Goal: Task Accomplishment & Management: Use online tool/utility

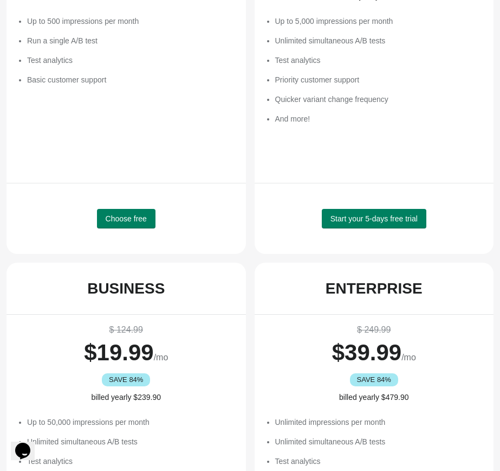
scroll to position [183, 0]
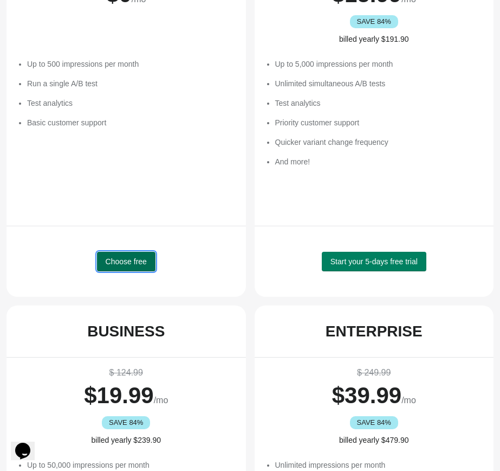
click at [131, 262] on span "Choose free" at bounding box center [126, 261] width 41 height 9
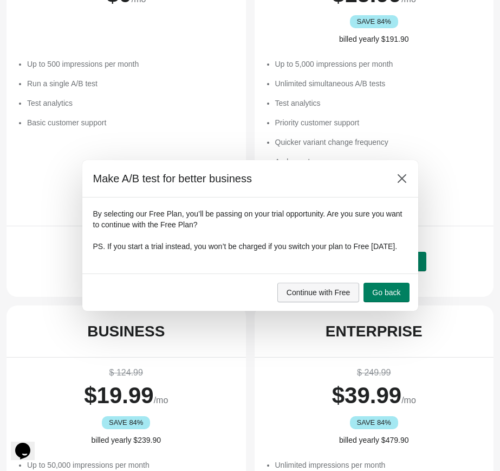
click at [331, 297] on span "Continue with Free" at bounding box center [319, 292] width 64 height 9
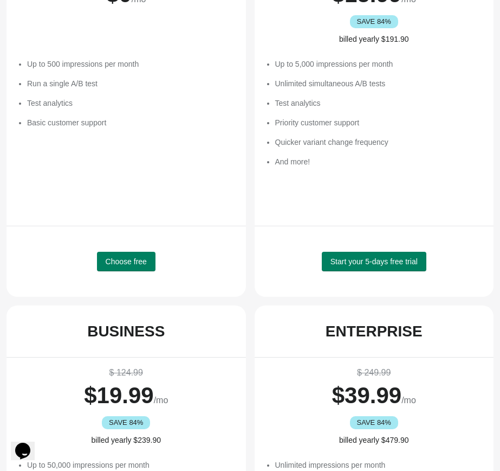
scroll to position [0, 0]
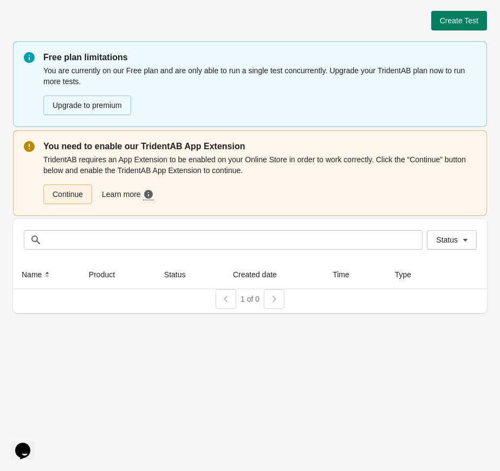
click at [73, 197] on link "Continue" at bounding box center [67, 194] width 49 height 20
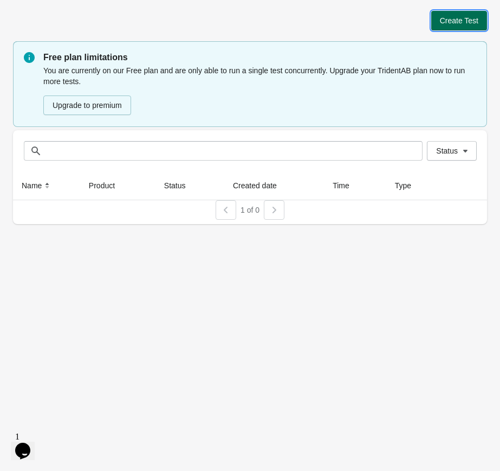
click at [462, 18] on span "Create Test" at bounding box center [459, 20] width 38 height 9
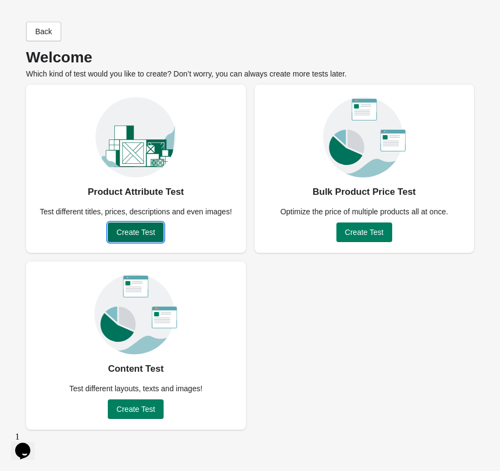
click at [135, 224] on button "Create Test" at bounding box center [136, 232] width 56 height 20
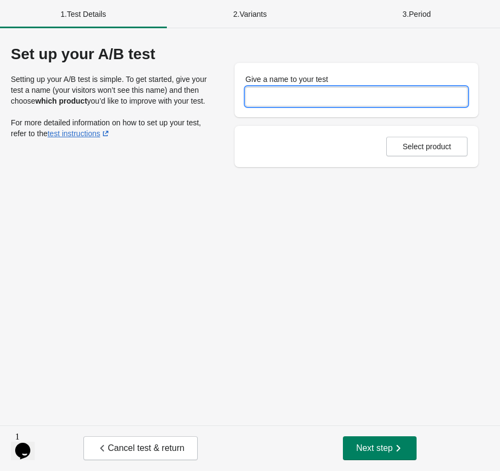
click at [297, 94] on input "Give a name to your test" at bounding box center [357, 97] width 222 height 20
type input "**********"
click at [408, 150] on span "Select product" at bounding box center [427, 146] width 49 height 9
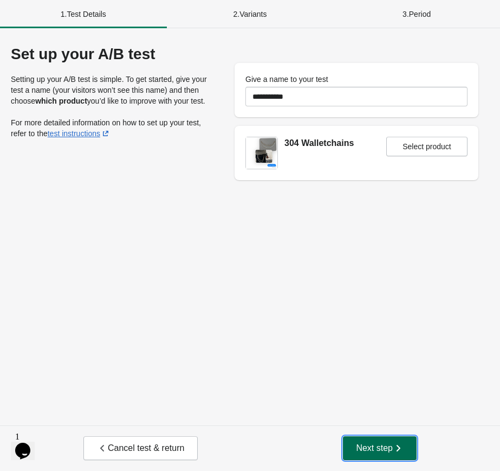
click at [360, 444] on span "Next step" at bounding box center [380, 447] width 48 height 11
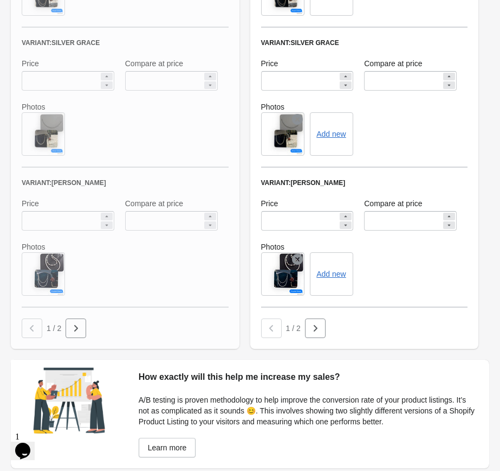
scroll to position [667, 0]
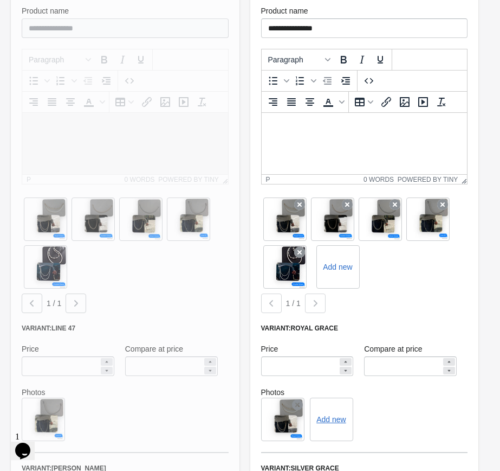
scroll to position [0, 0]
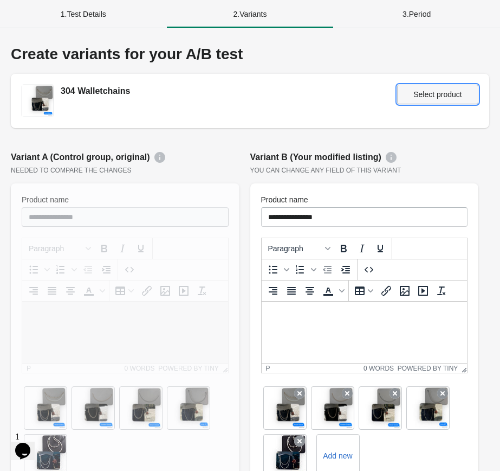
click at [446, 88] on button "Select product" at bounding box center [437, 95] width 81 height 20
click at [77, 7] on div "1 . Test Details" at bounding box center [83, 14] width 167 height 28
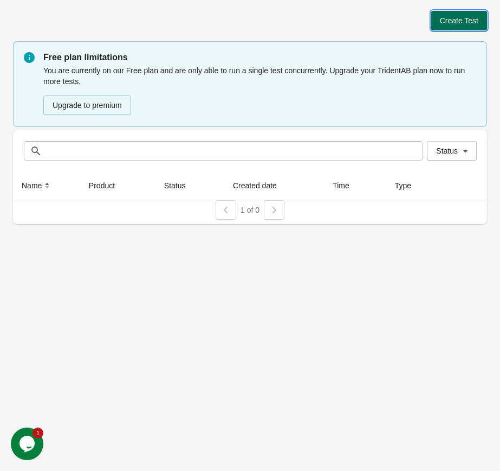
click at [447, 14] on button "Create Test" at bounding box center [460, 21] width 56 height 20
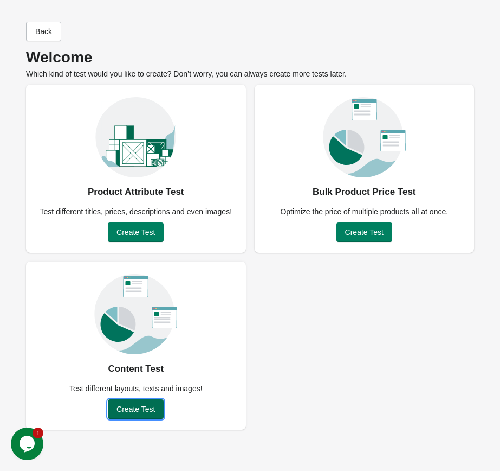
click at [147, 413] on span "Create Test" at bounding box center [136, 408] width 38 height 9
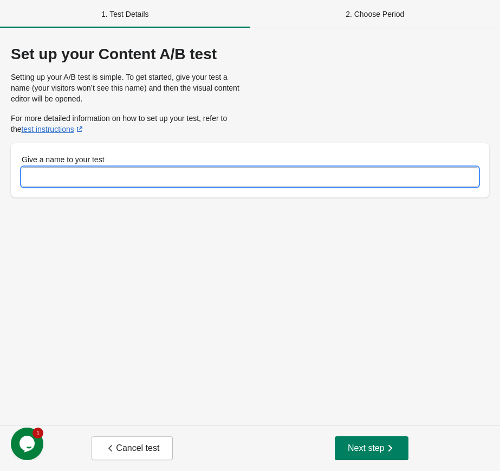
click at [166, 184] on input "Give a name to your test" at bounding box center [250, 177] width 457 height 20
type input "**"
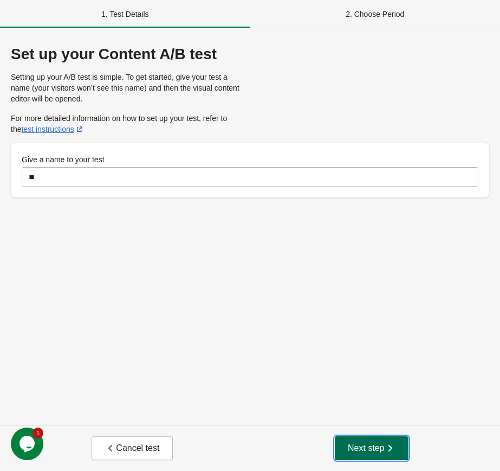
click at [379, 446] on span "Next step" at bounding box center [372, 447] width 48 height 11
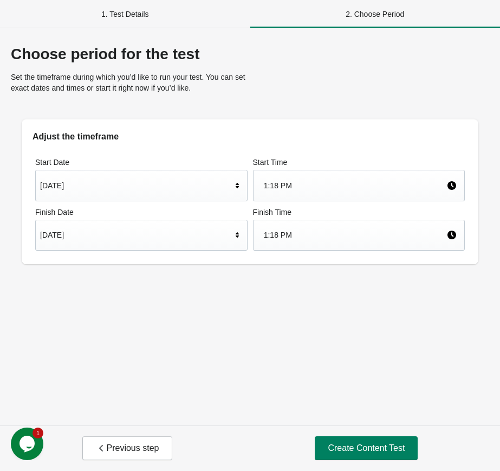
click at [379, 446] on span "Create Content Test" at bounding box center [366, 447] width 77 height 11
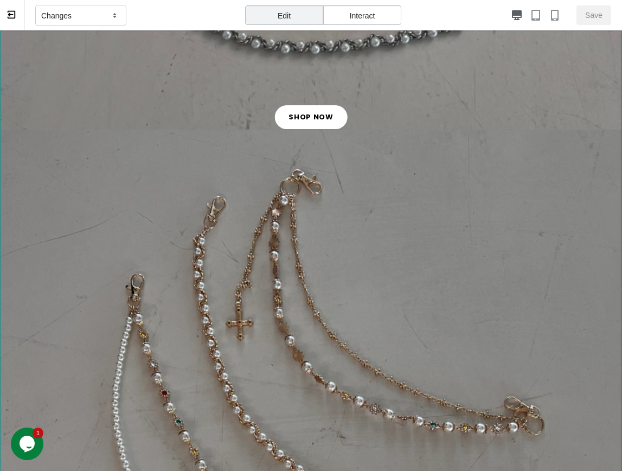
scroll to position [587, 0]
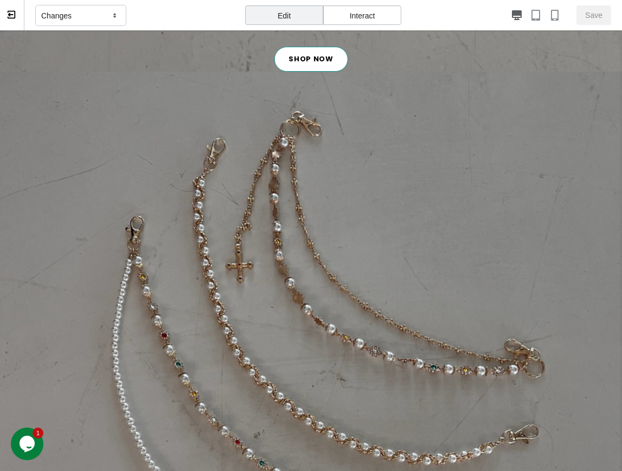
click at [299, 54] on link "SHOP NOW" at bounding box center [311, 59] width 74 height 25
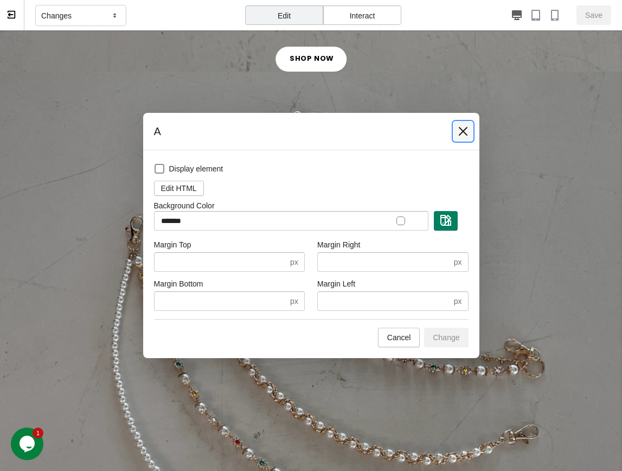
click at [465, 131] on icon at bounding box center [463, 131] width 11 height 11
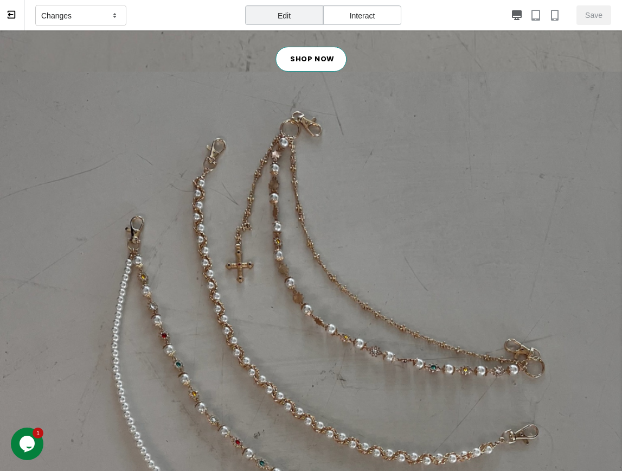
click at [322, 60] on link "SHOP NOW" at bounding box center [311, 59] width 72 height 25
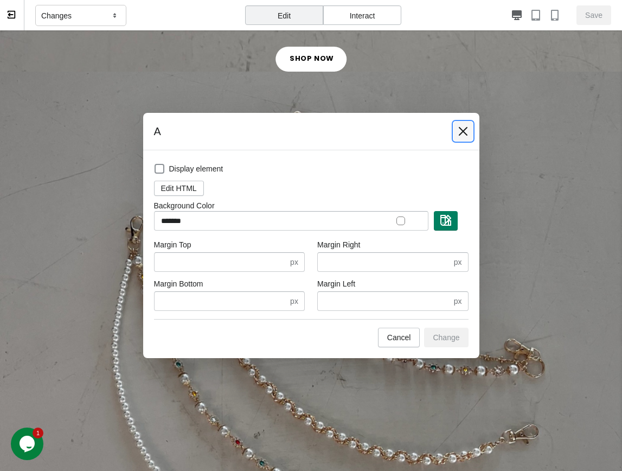
click at [462, 137] on button at bounding box center [463, 131] width 20 height 20
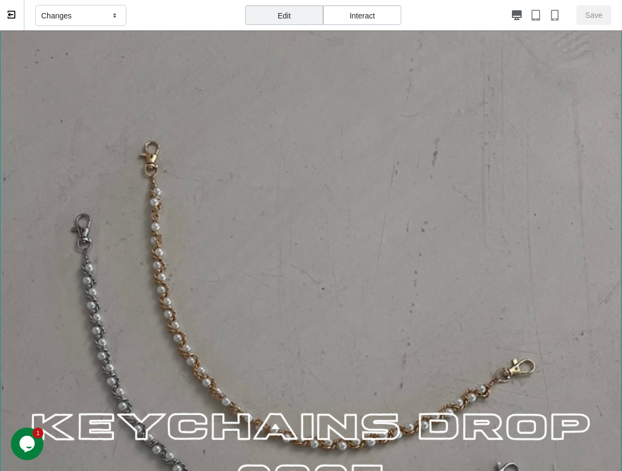
scroll to position [0, 0]
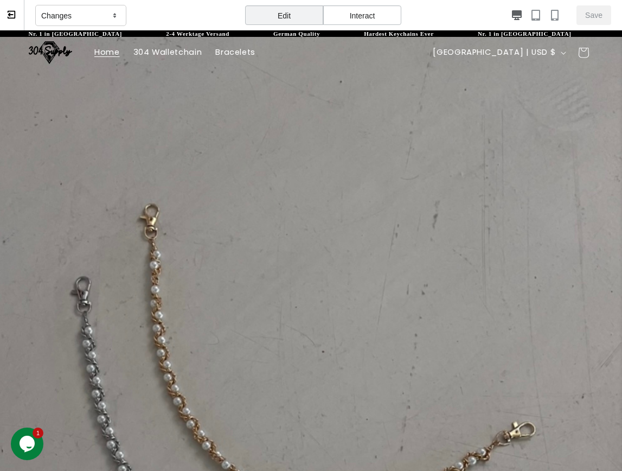
click at [78, 11] on div "Changes" at bounding box center [80, 16] width 91 height 22
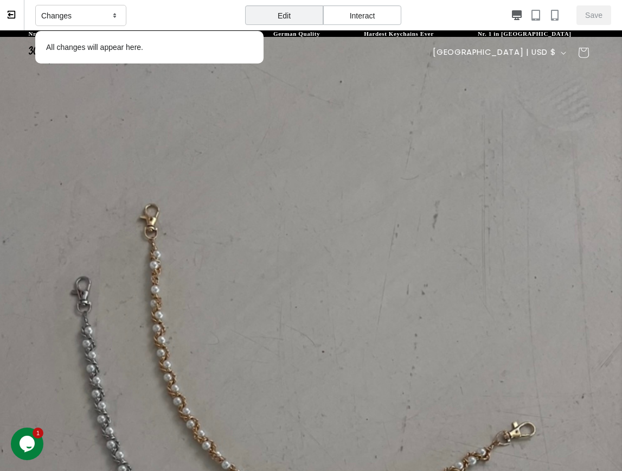
click at [78, 11] on div "Changes" at bounding box center [80, 16] width 91 height 22
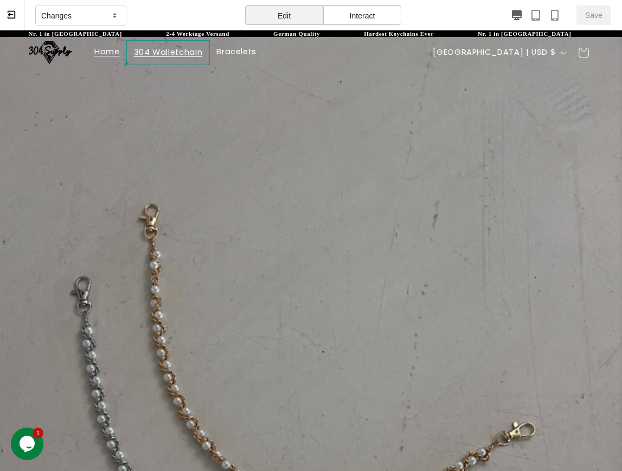
click at [157, 59] on link "304 Walletchain" at bounding box center [167, 52] width 83 height 25
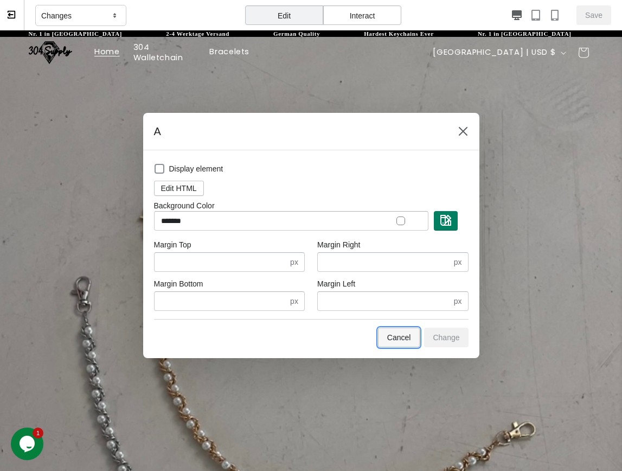
click at [384, 335] on button "Cancel" at bounding box center [399, 337] width 42 height 20
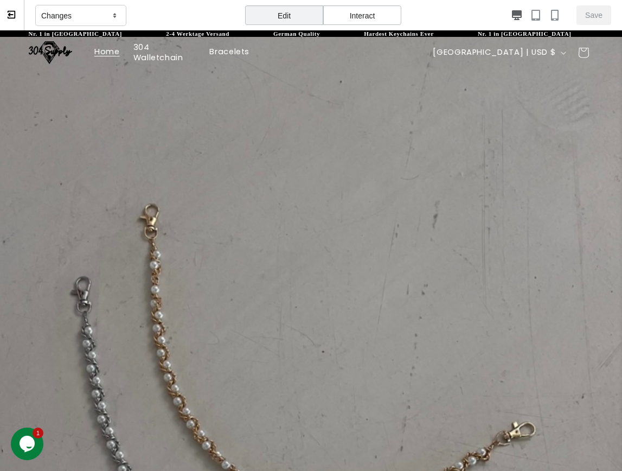
click at [355, 19] on div "Interact" at bounding box center [362, 15] width 78 height 20
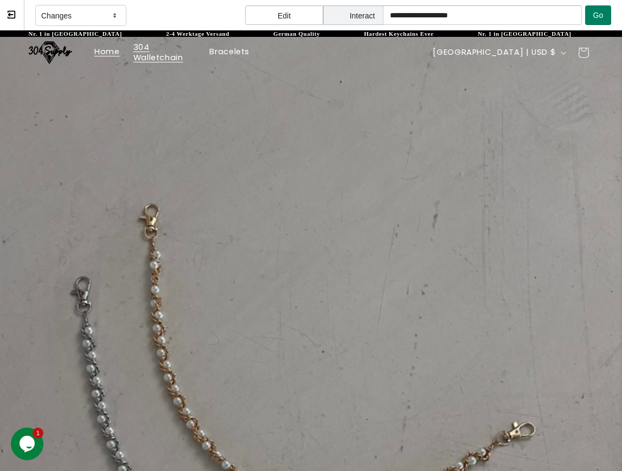
click at [165, 54] on span "304 Walletchain" at bounding box center [164, 52] width 63 height 21
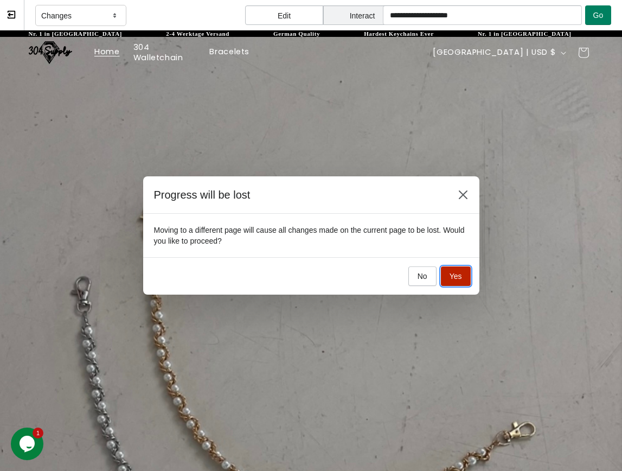
click at [453, 270] on button "Yes" at bounding box center [456, 276] width 30 height 20
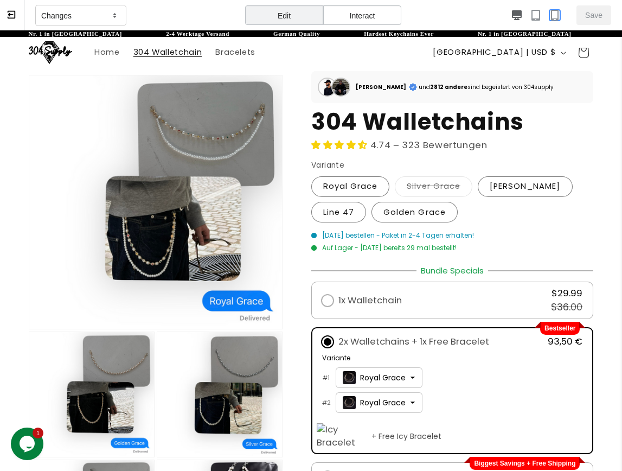
click at [500, 17] on icon "button" at bounding box center [554, 15] width 11 height 11
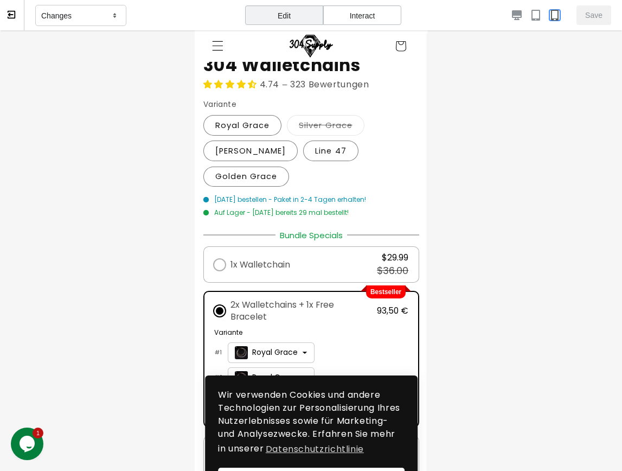
scroll to position [356, 0]
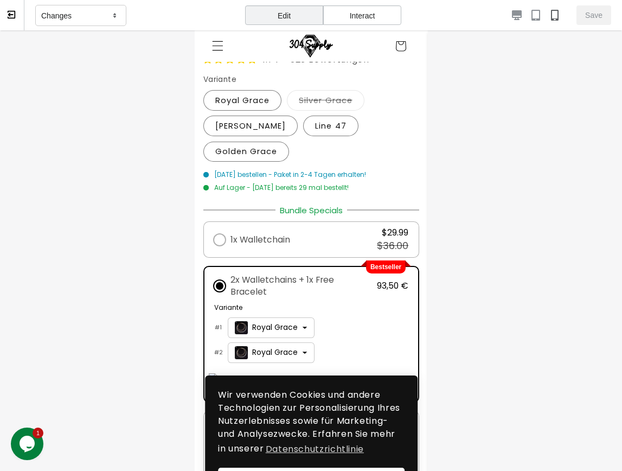
click at [346, 219] on div "**********" at bounding box center [311, 347] width 216 height 287
click at [320, 238] on div "1x Walletchain $29.99 $36.00" at bounding box center [311, 239] width 195 height 25
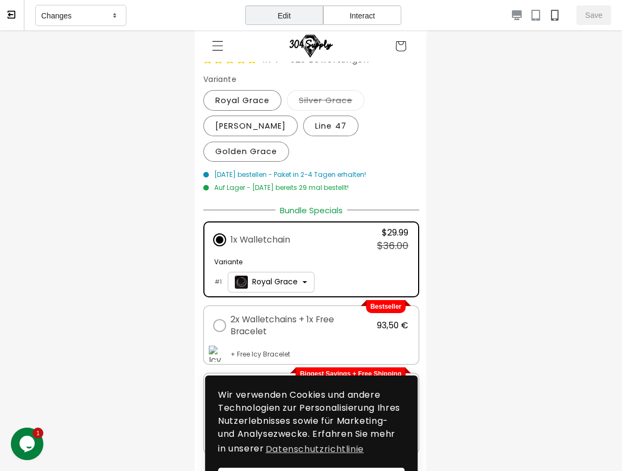
click at [290, 9] on div "Edit" at bounding box center [284, 15] width 78 height 20
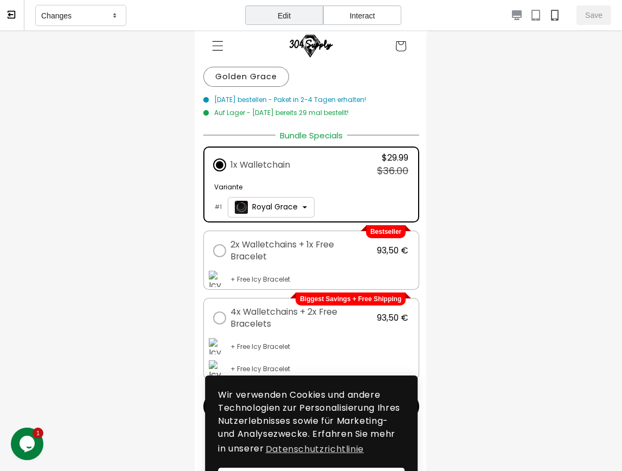
scroll to position [454, 0]
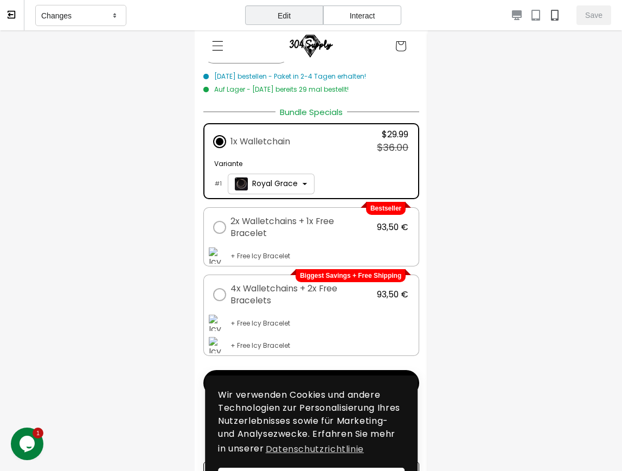
click at [229, 225] on div "2x Walletchains + 1x Free Bracelet" at bounding box center [290, 227] width 152 height 24
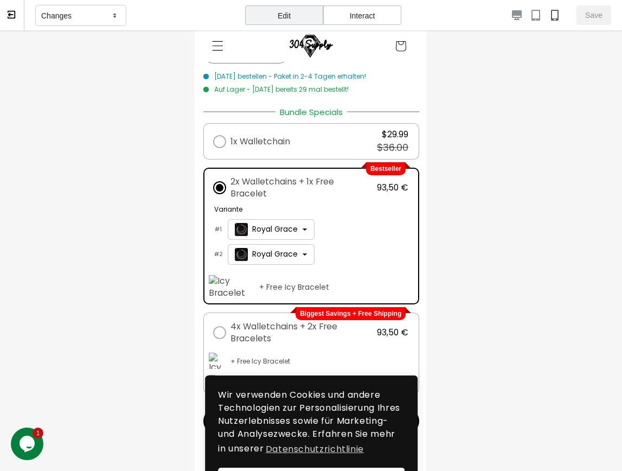
click at [255, 222] on div "Royal Grace" at bounding box center [271, 230] width 86 height 20
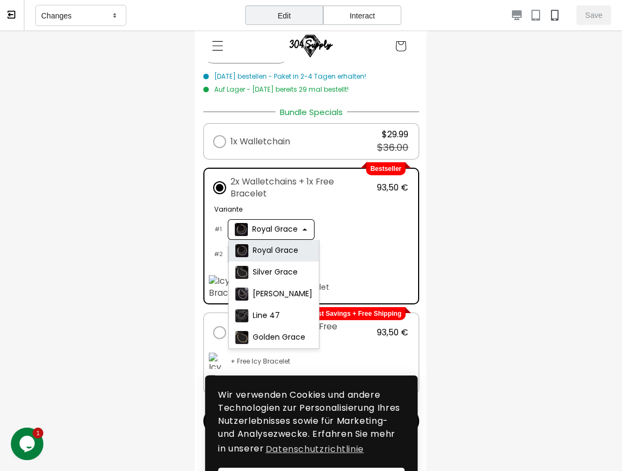
click at [255, 222] on div "Royal Grace" at bounding box center [271, 230] width 86 height 20
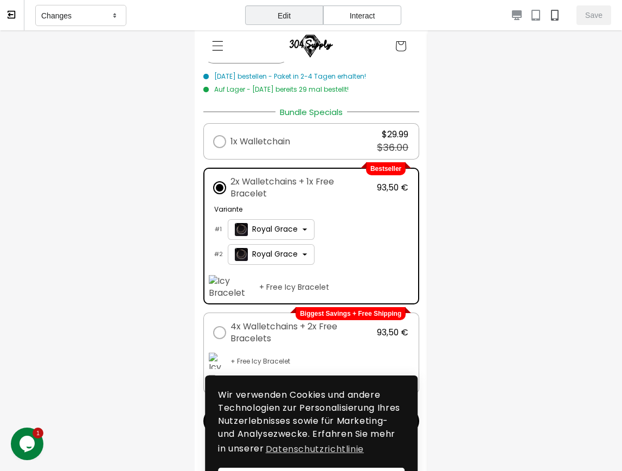
click at [275, 182] on span "2x Walletchains + 1x Free Bracelet" at bounding box center [298, 188] width 136 height 24
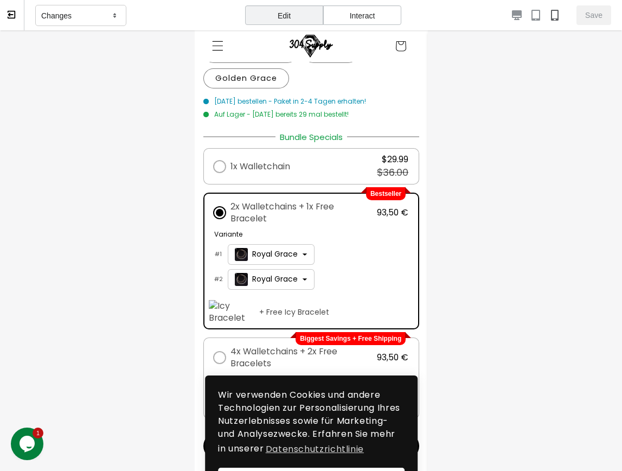
scroll to position [402, 0]
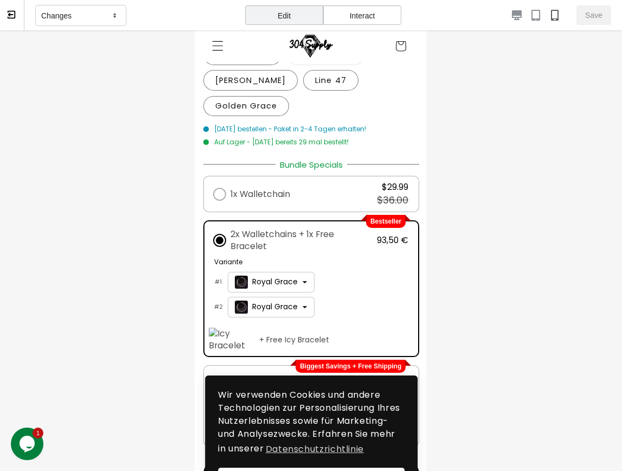
click at [266, 128] on span "Heute bestellen - Paket in 2-4 Tagen erhalten!" at bounding box center [290, 129] width 152 height 10
click at [268, 112] on label "Golden Grace Variante ausverkauft oder nicht verfügbar" at bounding box center [246, 106] width 86 height 21
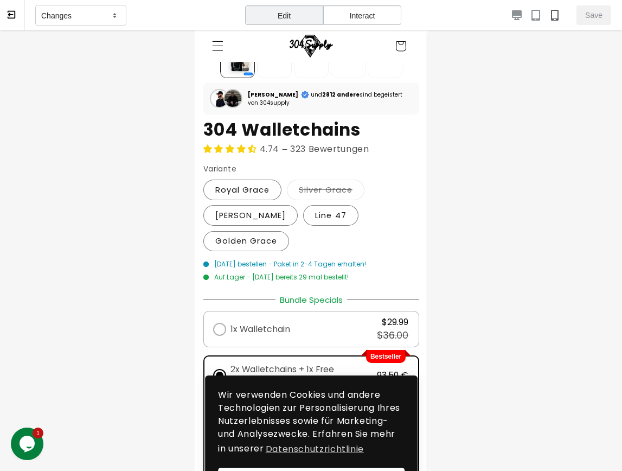
scroll to position [244, 0]
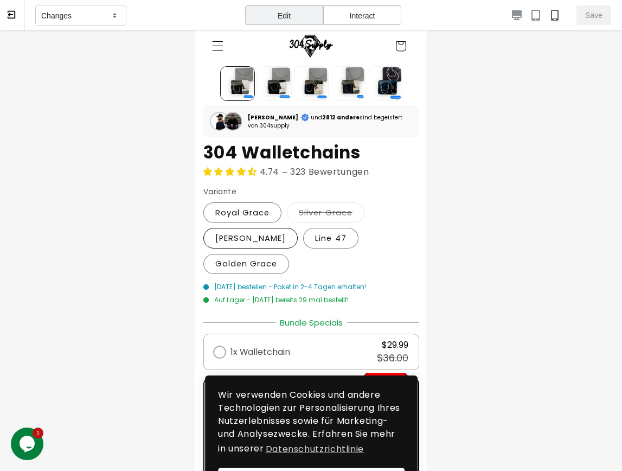
click at [249, 236] on label "Crystal Grace Variante ausverkauft oder nicht verfügbar" at bounding box center [250, 238] width 95 height 21
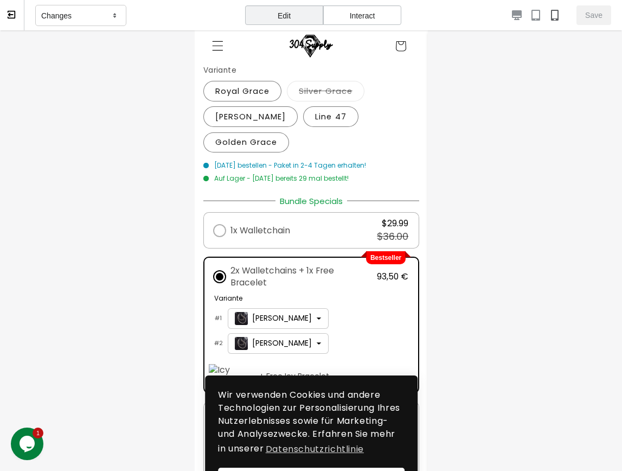
scroll to position [369, 0]
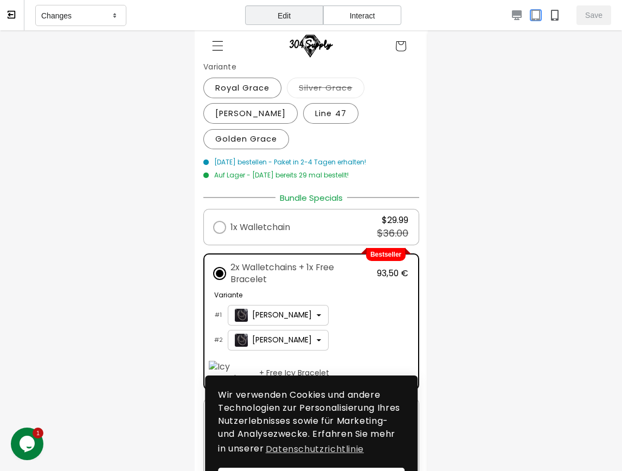
click at [500, 15] on icon "button" at bounding box center [535, 15] width 11 height 11
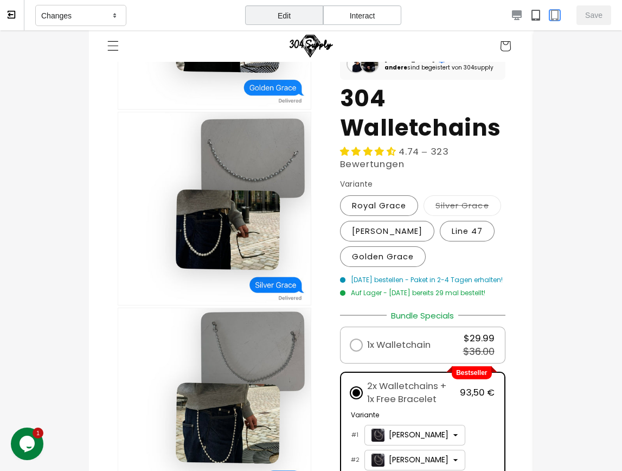
click at [500, 16] on icon "button" at bounding box center [554, 15] width 11 height 11
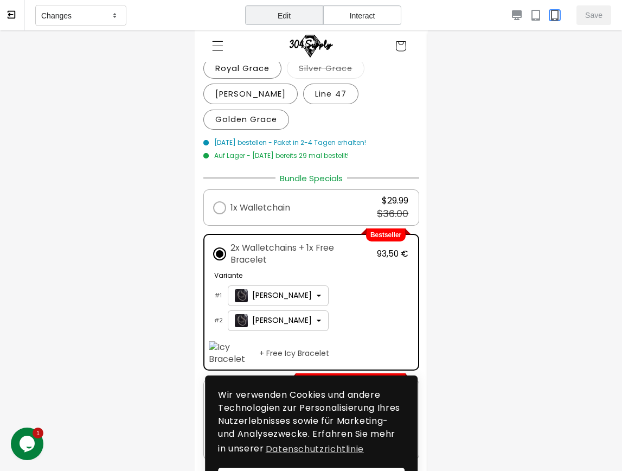
scroll to position [395, 0]
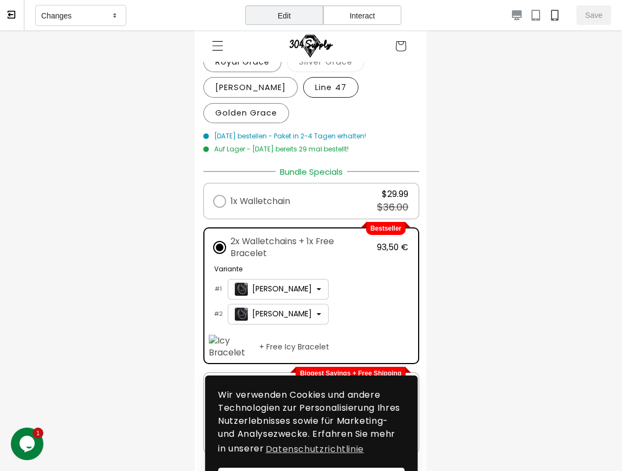
click at [331, 88] on label "Line 47 Variante ausverkauft oder nicht verfügbar" at bounding box center [330, 87] width 55 height 21
click at [266, 121] on label "Golden Grace Variante ausverkauft oder nicht verfügbar" at bounding box center [246, 113] width 86 height 21
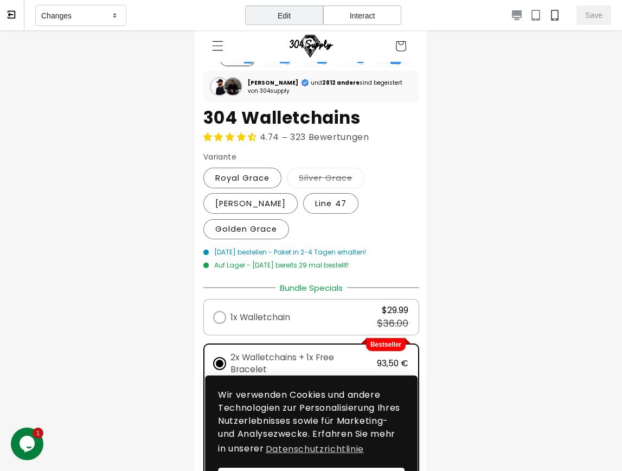
scroll to position [248, 0]
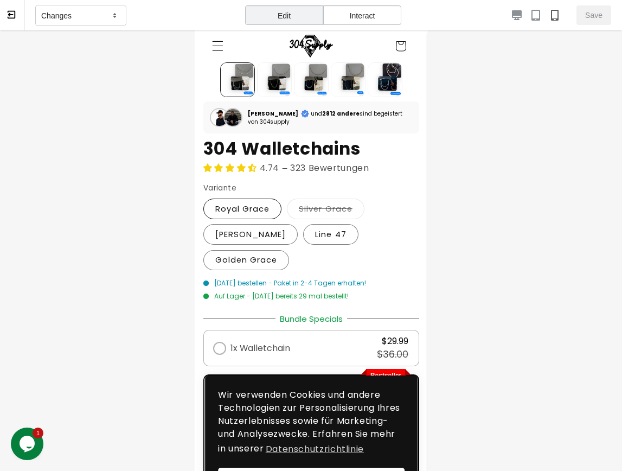
click at [240, 208] on label "Royal Grace Variante ausverkauft oder nicht verfügbar" at bounding box center [242, 208] width 79 height 21
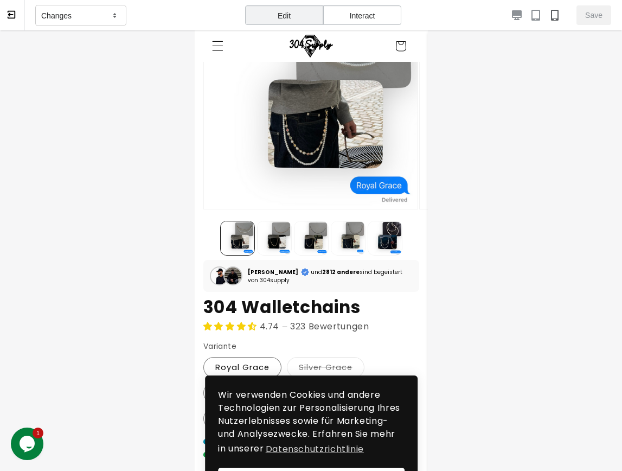
scroll to position [175, 0]
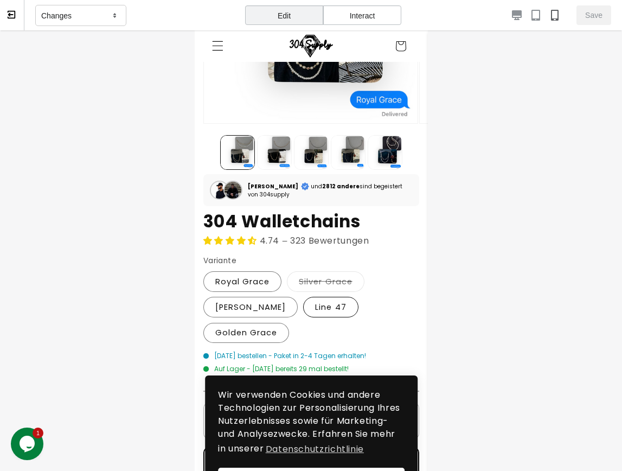
click at [314, 307] on label "Line 47 Variante ausverkauft oder nicht verfügbar" at bounding box center [330, 307] width 55 height 21
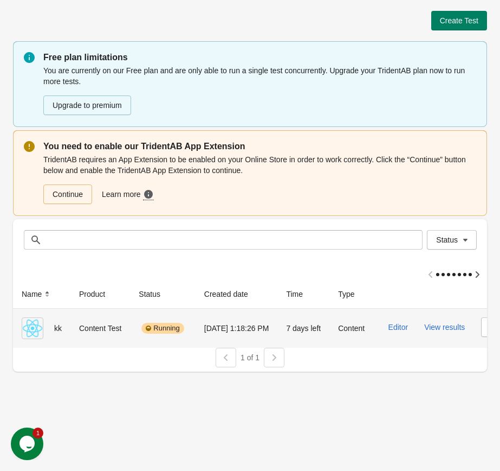
click at [99, 318] on div "Content Test" at bounding box center [100, 328] width 42 height 22
click at [409, 323] on button "Editor" at bounding box center [399, 327] width 20 height 9
